Goal: Obtain resource: Obtain resource

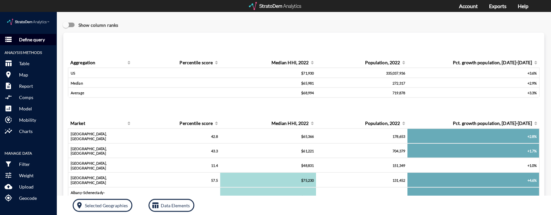
click p "Define query"
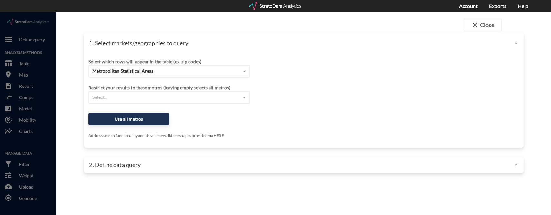
click div "Metropolitan Statistical Areas"
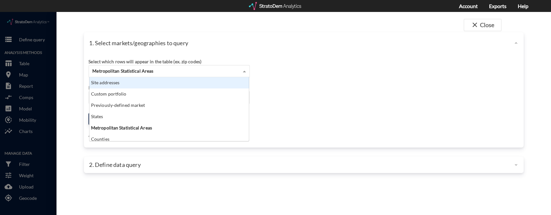
click div "Site addresses"
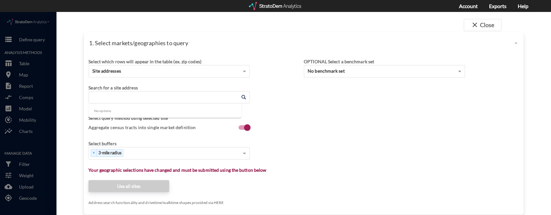
click input "Enter an address"
paste input "Orange County – Apopka"
type input "Orange County – Apopka"
drag, startPoint x: 153, startPoint y: 84, endPoint x: 0, endPoint y: 80, distance: 153.1
click div "close Close 1. Select markets/geographies to query Select which rows will appea…"
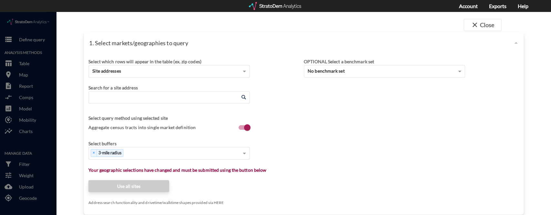
paste input "496 N Lake Pleasant Rd, Apopka, FL 32712"
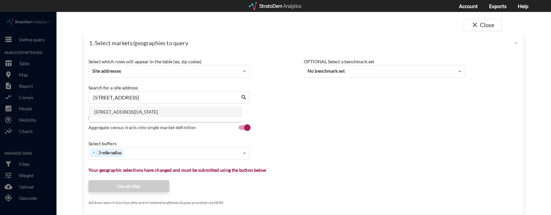
click li "496 N Lake Pleasant Rd, Apopka, Florida"
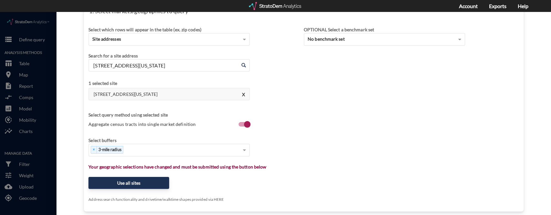
scroll to position [43, 0]
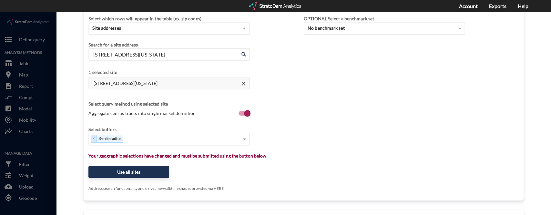
type input "496 N Lake Pleasant Rd, Apopka, Florida"
click div "Select..."
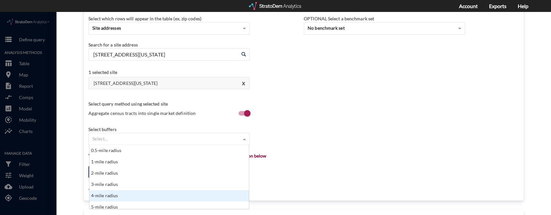
scroll to position [3, 0]
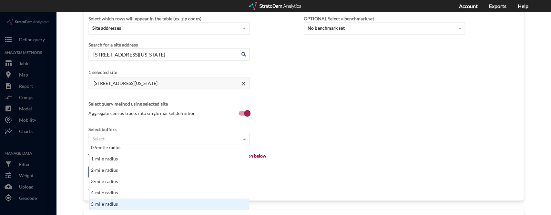
click div "5-mile radius"
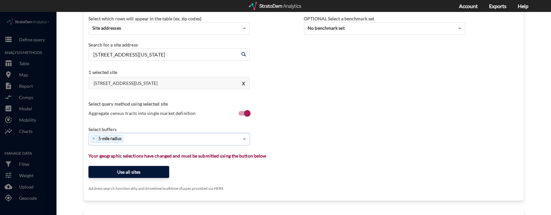
click button "Use all sites"
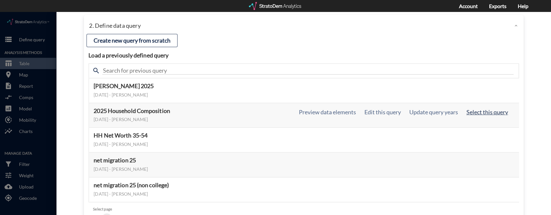
click button "Select this query"
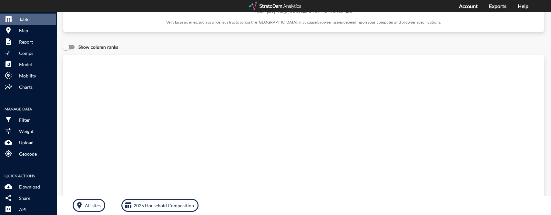
scroll to position [129, 0]
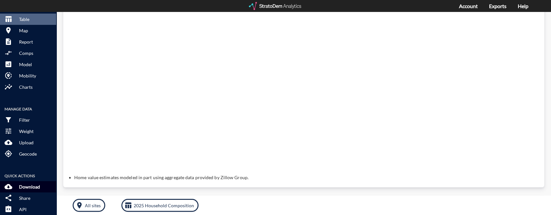
click p "Download"
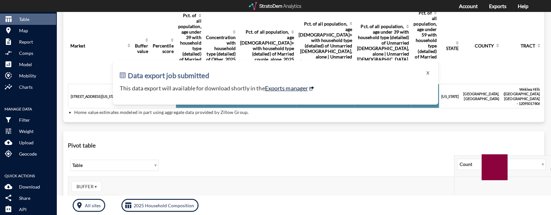
scroll to position [39, 0]
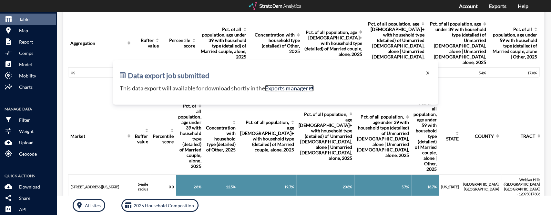
click link "Exports manager"
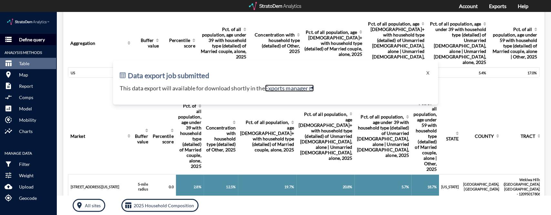
scroll to position [0, 0]
click p "Define query"
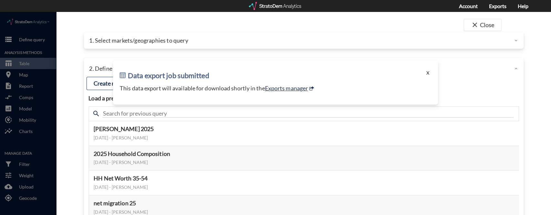
click button "X"
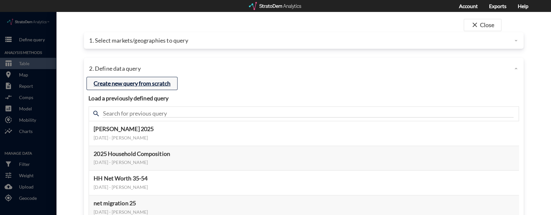
click button "Create new query from scratch"
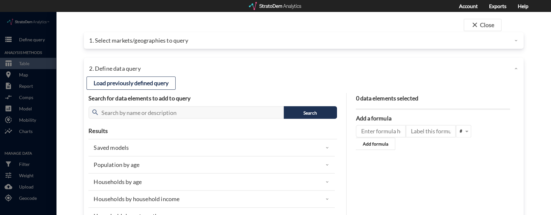
click div
click div "2. Define data query"
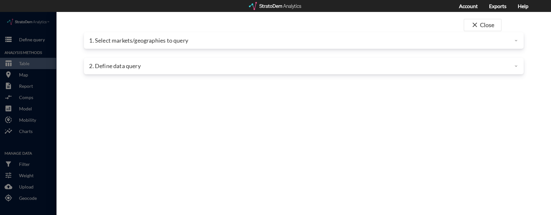
click div
click button "close Close"
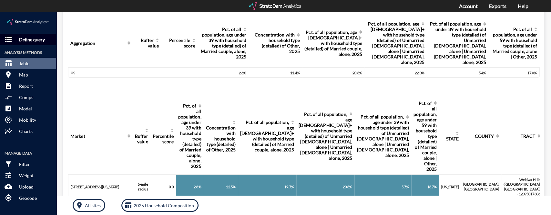
click p "Define query"
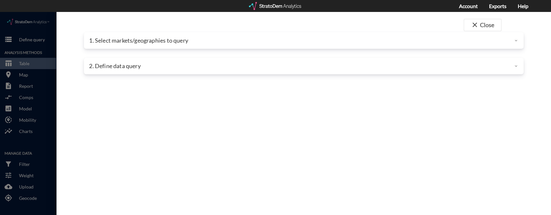
click div "1. Select markets/geographies to query"
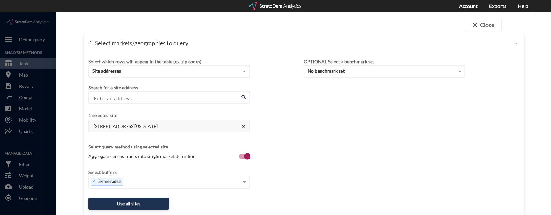
click div "Site addresses"
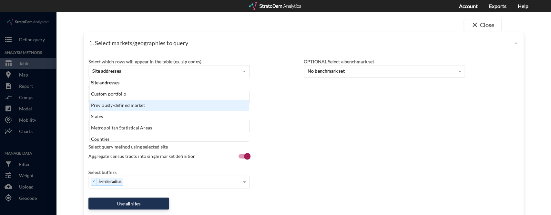
click div "Previously-defined market"
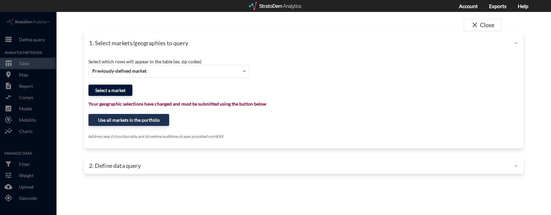
click button "Select a market"
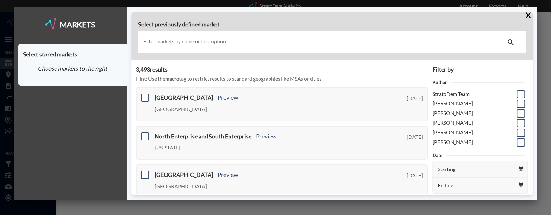
click at [184, 39] on input "text" at bounding box center [325, 41] width 365 height 9
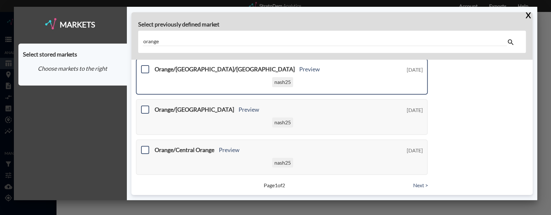
scroll to position [310, 0]
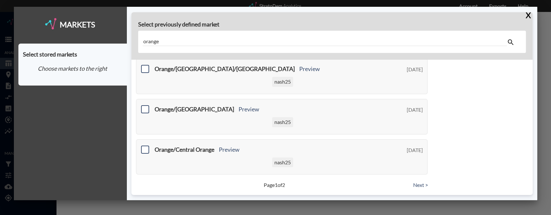
type input "orange"
click at [420, 182] on link "Next >" at bounding box center [420, 185] width 15 height 7
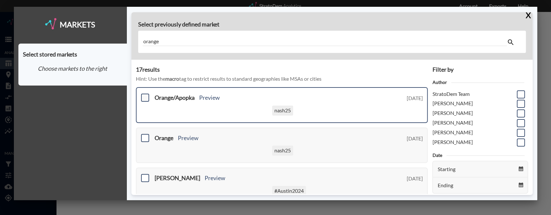
click at [146, 98] on span at bounding box center [145, 98] width 8 height 8
click at [144, 95] on input "checkbox" at bounding box center [144, 95] width 0 height 0
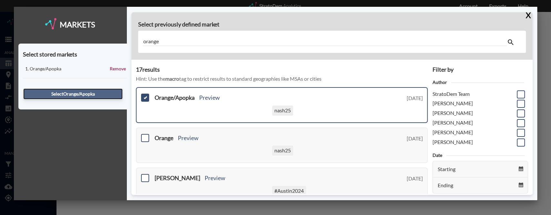
click at [88, 96] on button "Select Orange/Apopka" at bounding box center [72, 94] width 99 height 11
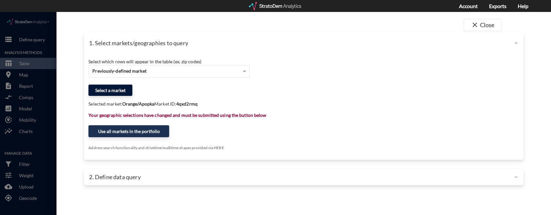
click button "Select a market"
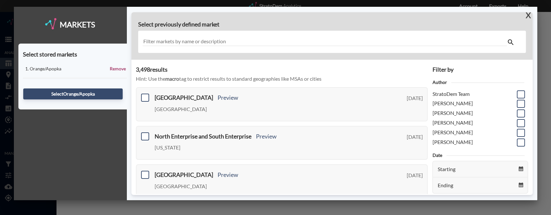
click at [527, 14] on button "X" at bounding box center [526, 15] width 11 height 17
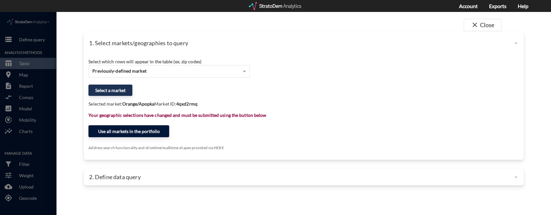
click button "Use all markets in the portfolio"
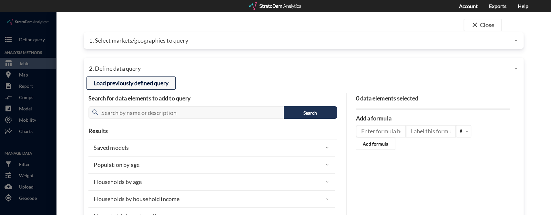
click button "Load previously defined query"
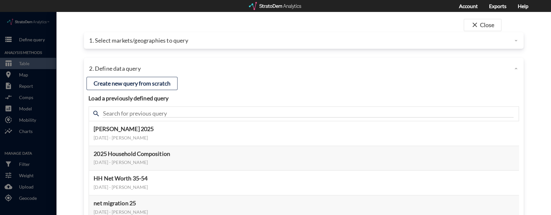
scroll to position [78, 0]
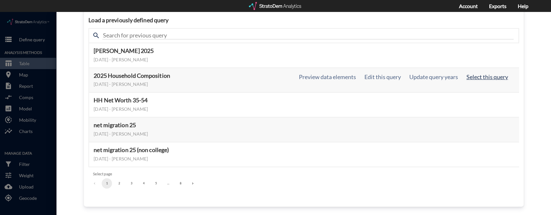
click button "Select this query"
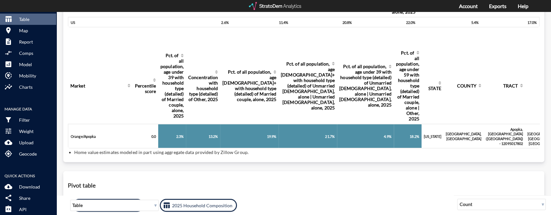
scroll to position [125, 0]
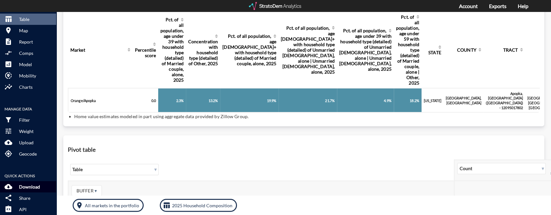
click p "Download"
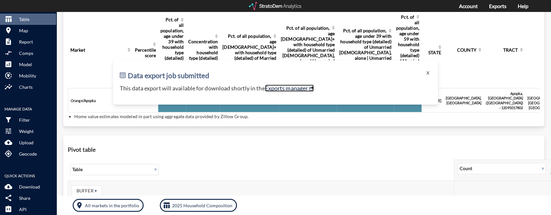
click link "Exports manager"
click p "Report"
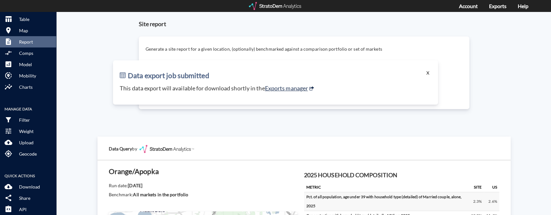
click button "X"
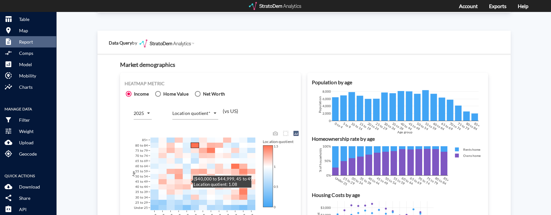
scroll to position [388, 0]
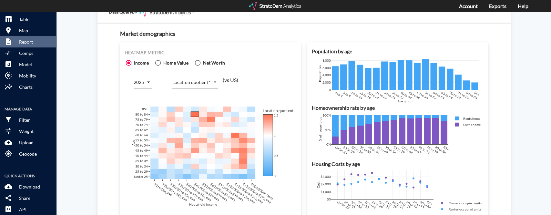
click icon
click input "Home Value"
radio input "true"
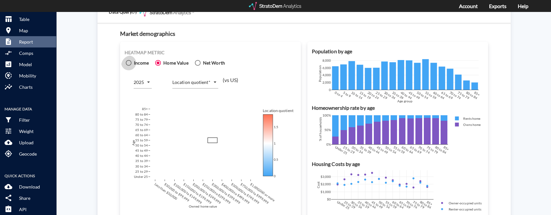
click icon
click input "Income"
radio input "true"
radio input "false"
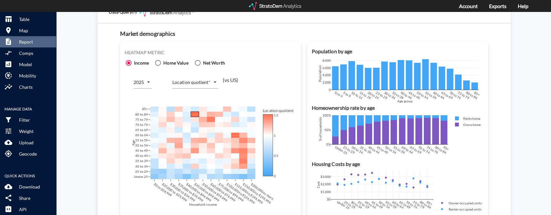
click body "/vantagepoint/us/-1 storage Define query Analysis Methods table_chart Table roo…"
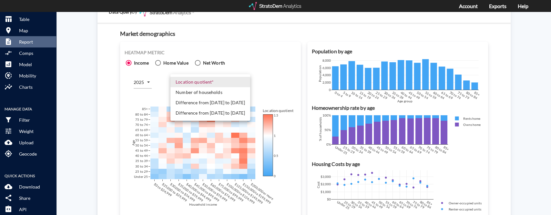
click li "Difference from 2025 to 2030"
type input "COUNT_DIFF_FUTURE"
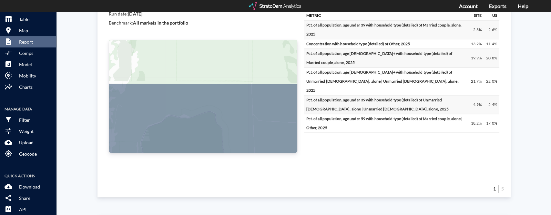
scroll to position [0, 0]
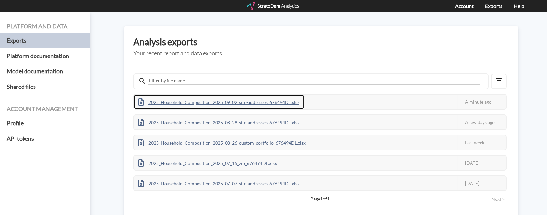
click at [298, 104] on div "2025_Household_Composition_2025_09_02_site-addresses_676494DL.xlsx" at bounding box center [219, 102] width 170 height 15
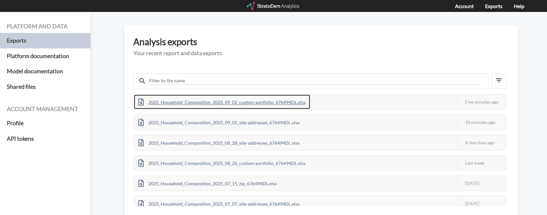
click at [299, 100] on div "2025_Household_Composition_2025_09_02_custom-portfolio_676494DL.xlsx" at bounding box center [222, 102] width 176 height 15
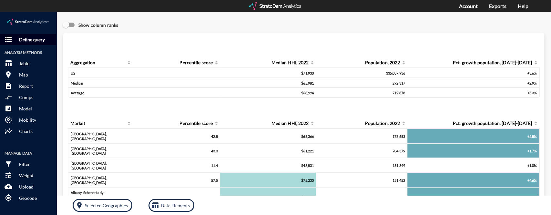
click p "Define query"
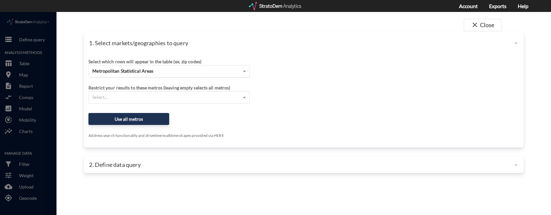
click div "Metropolitan Statistical Areas"
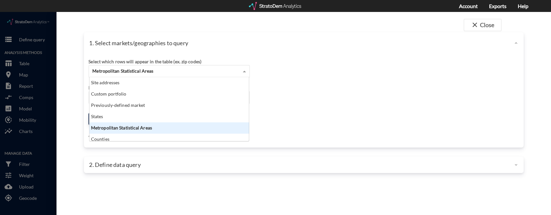
scroll to position [57, 156]
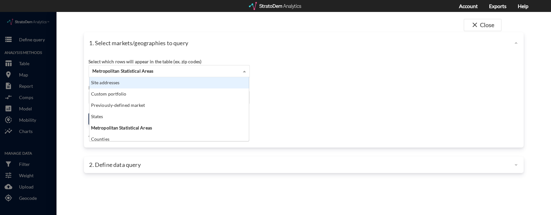
click div "Site addresses"
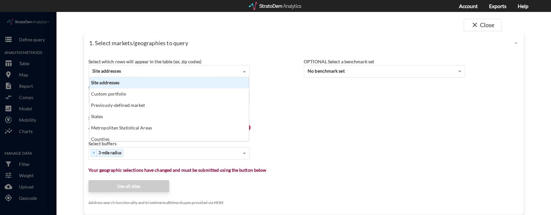
scroll to position [7, 4]
click div "Site addresses"
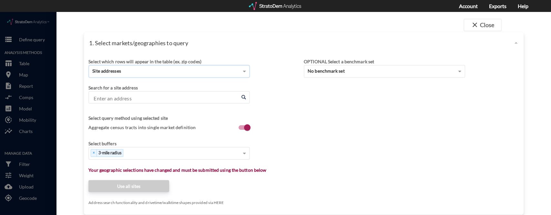
click input "Enter an address"
paste input "496 N Lake Pleasant Rd, Apopka, FL 32712"
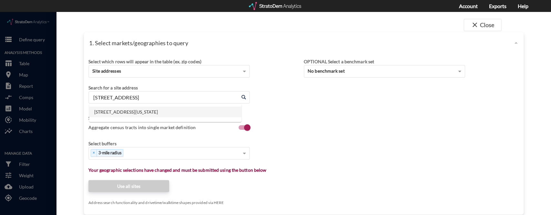
click li "496 N Lake Pleasant Rd, Apopka, Florida"
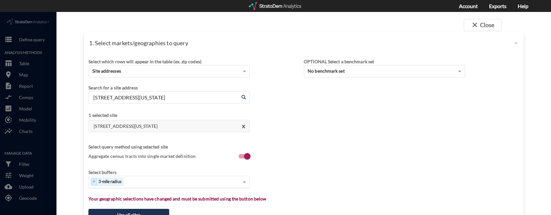
type input "496 N Lake Pleasant Rd, Apopka, Florida"
click div "Select..."
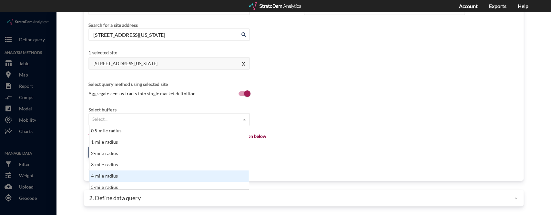
scroll to position [3, 0]
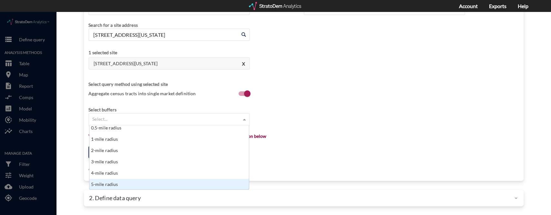
click div "5-mile radius"
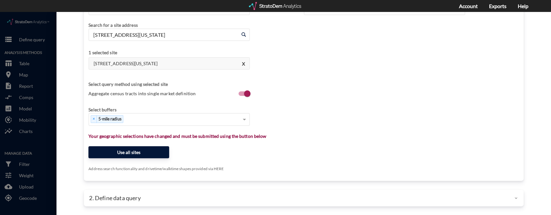
click button "Use all sites"
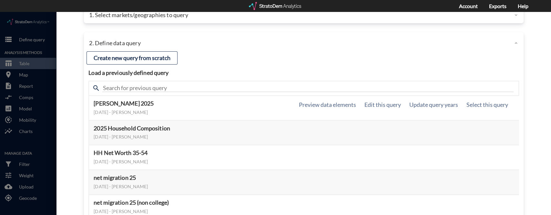
scroll to position [43, 0]
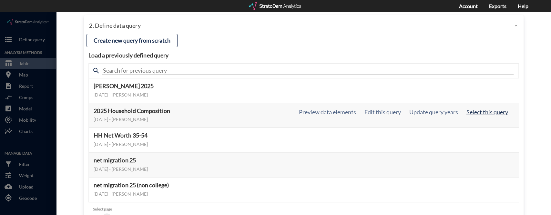
click button "Select this query"
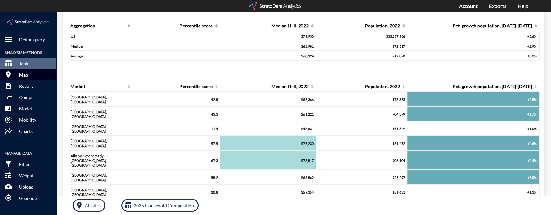
scroll to position [177, 0]
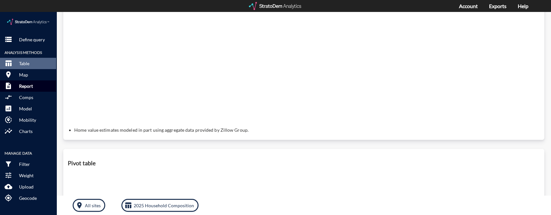
click p "Report"
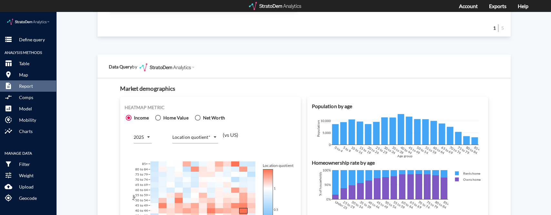
scroll to position [388, 0]
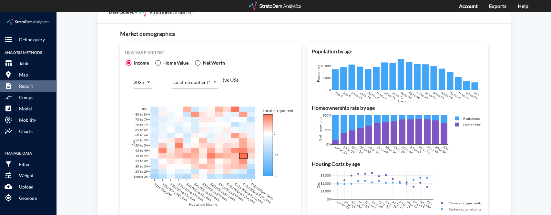
click body "/vantagepoint/us/-1 storage Define query Analysis Methods table_chart Table roo…"
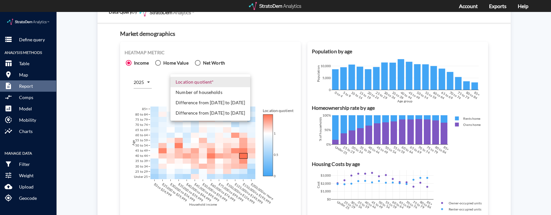
click li "Number of households"
type input "COUNT"
